Goal: Task Accomplishment & Management: Complete application form

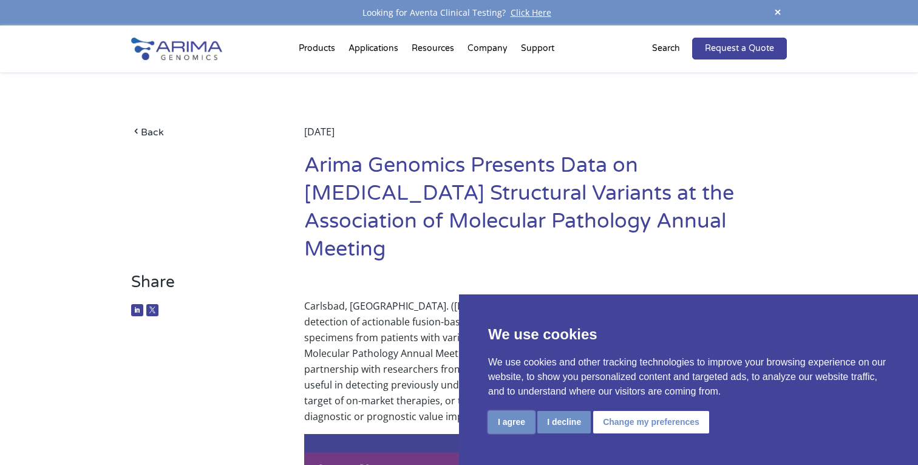
click at [508, 425] on button "I agree" at bounding box center [511, 422] width 47 height 22
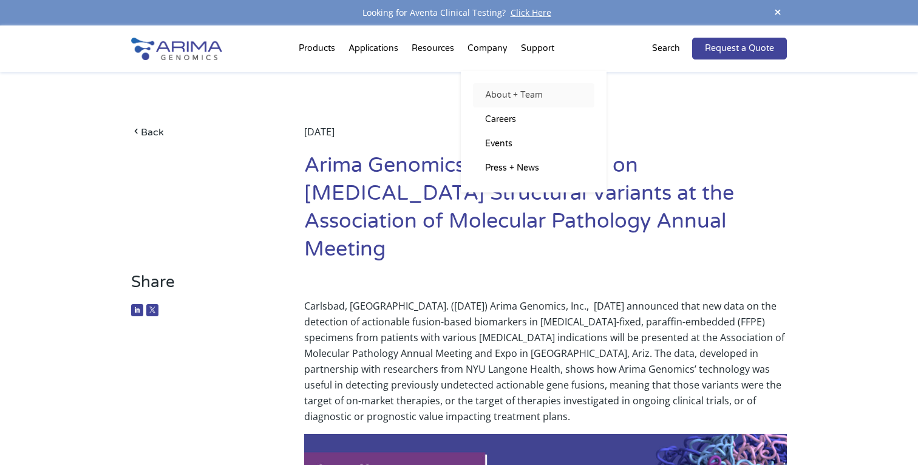
click at [501, 87] on link "About + Team" at bounding box center [533, 95] width 121 height 24
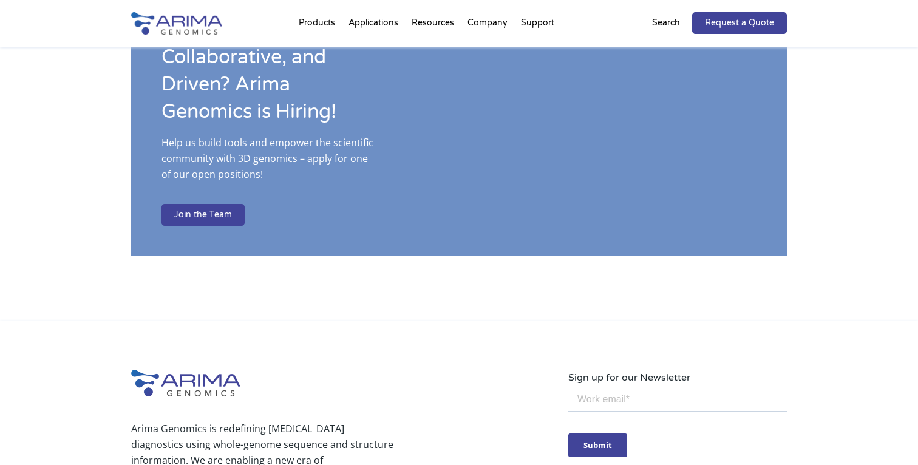
scroll to position [1966, 0]
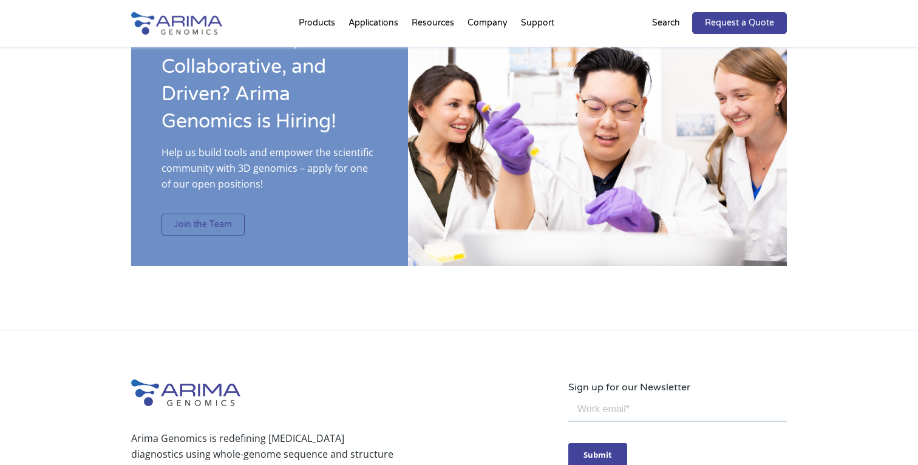
click at [181, 214] on link "Join the Team" at bounding box center [203, 225] width 83 height 22
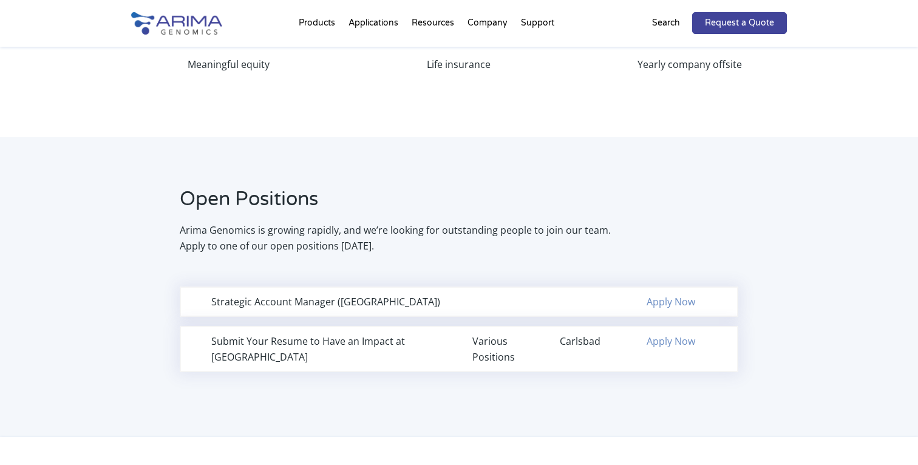
scroll to position [676, 0]
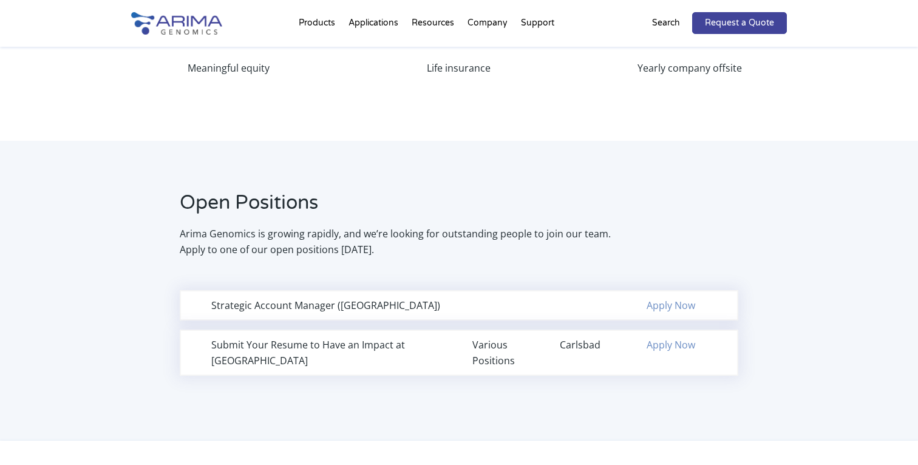
click at [678, 345] on link "Apply Now" at bounding box center [671, 344] width 49 height 13
